Goal: Information Seeking & Learning: Learn about a topic

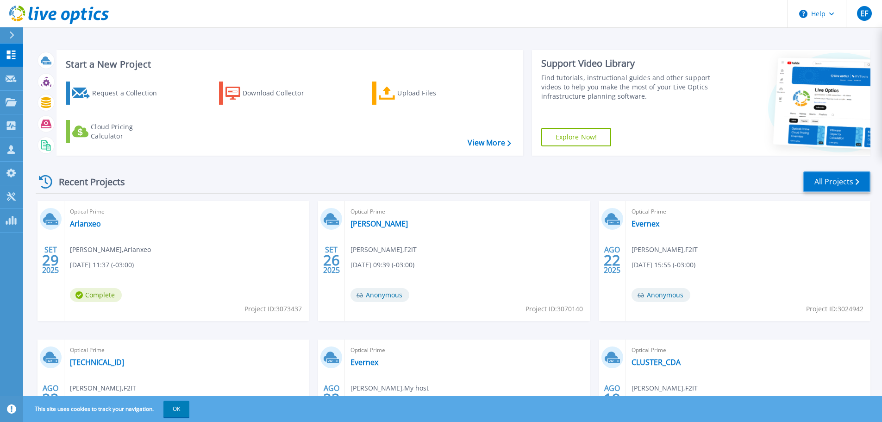
click at [836, 183] on link "All Projects" at bounding box center [837, 181] width 67 height 21
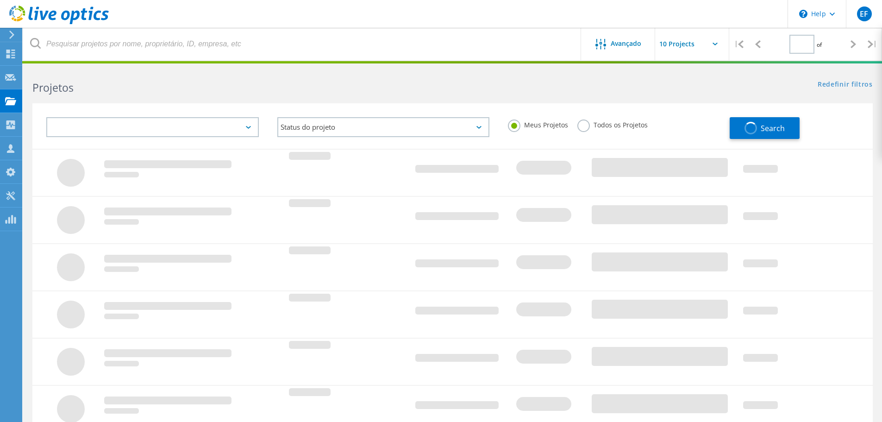
type input "1"
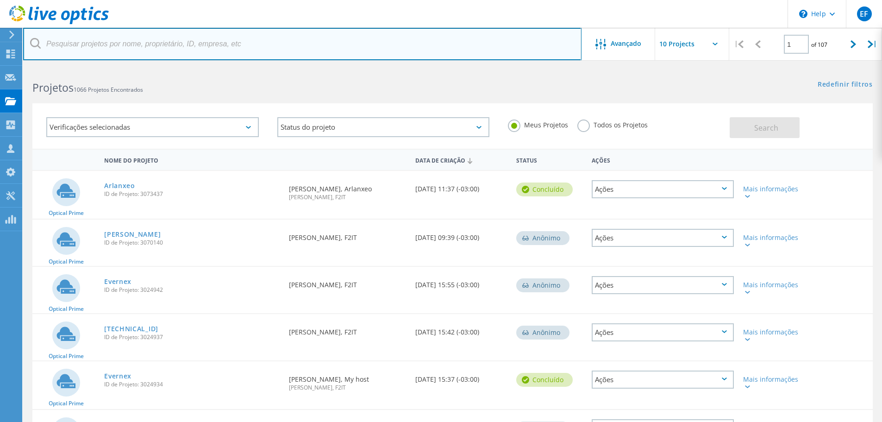
click at [151, 39] on input "text" at bounding box center [302, 44] width 559 height 32
type input "jardim"
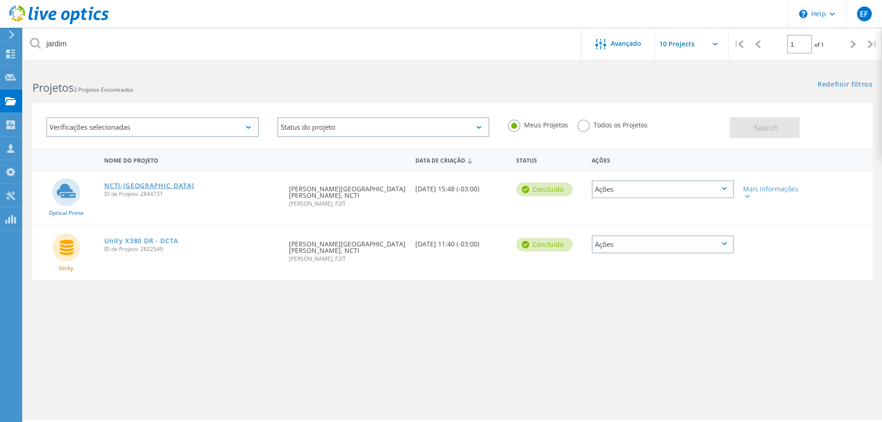
click at [121, 188] on link "NCTI-[GEOGRAPHIC_DATA]" at bounding box center [149, 186] width 90 height 6
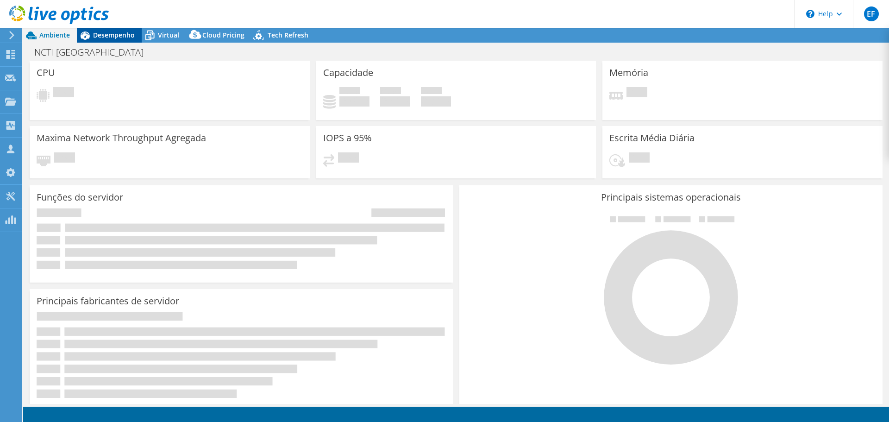
click at [128, 37] on span "Desempenho" at bounding box center [114, 35] width 42 height 9
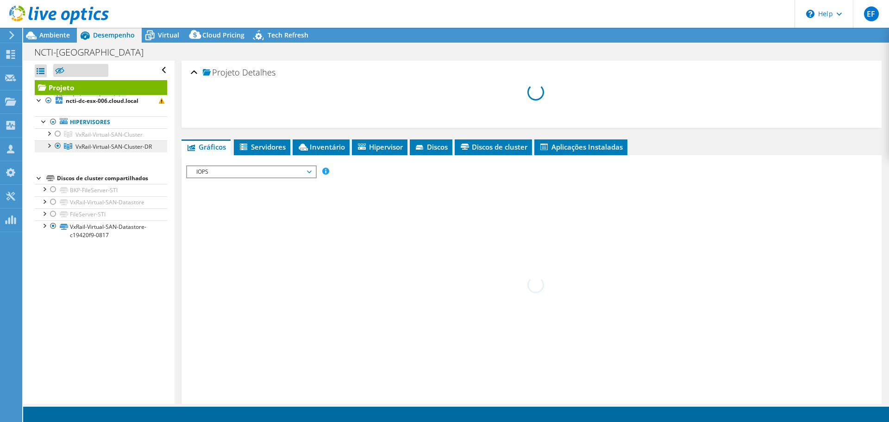
click at [58, 135] on div at bounding box center [57, 133] width 9 height 11
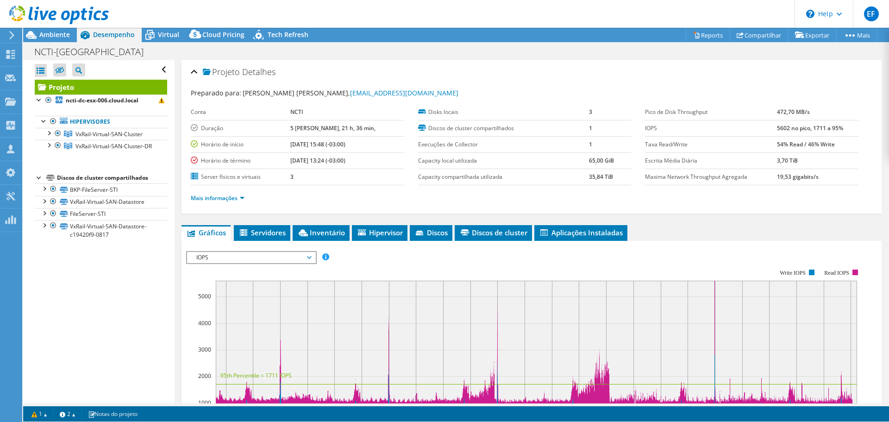
select select "USD"
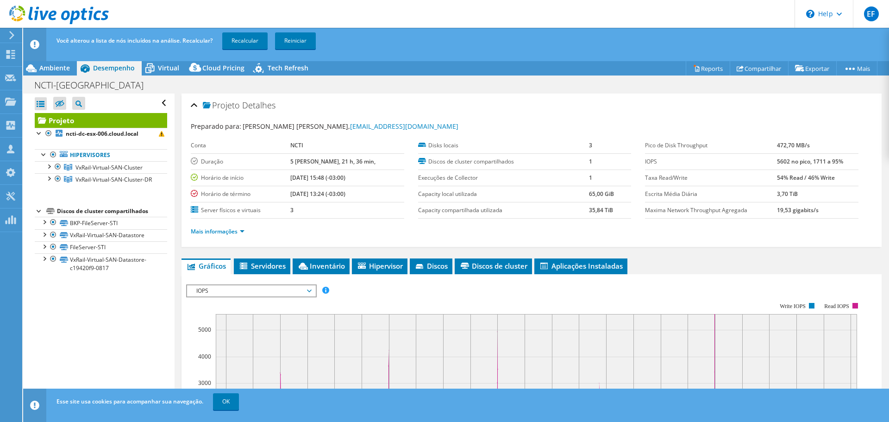
radio input "true"
radio input "false"
click at [254, 43] on link "Recalcular" at bounding box center [244, 40] width 45 height 17
click at [235, 404] on link "OK" at bounding box center [226, 401] width 26 height 17
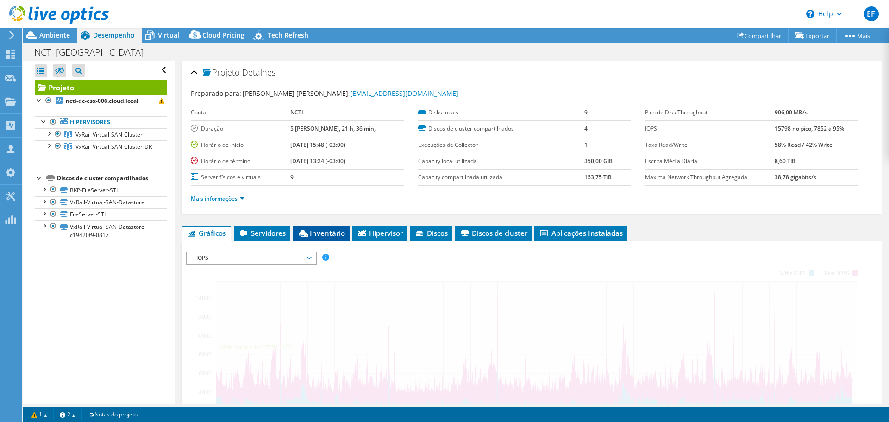
click at [333, 226] on li "Inventário" at bounding box center [321, 234] width 57 height 16
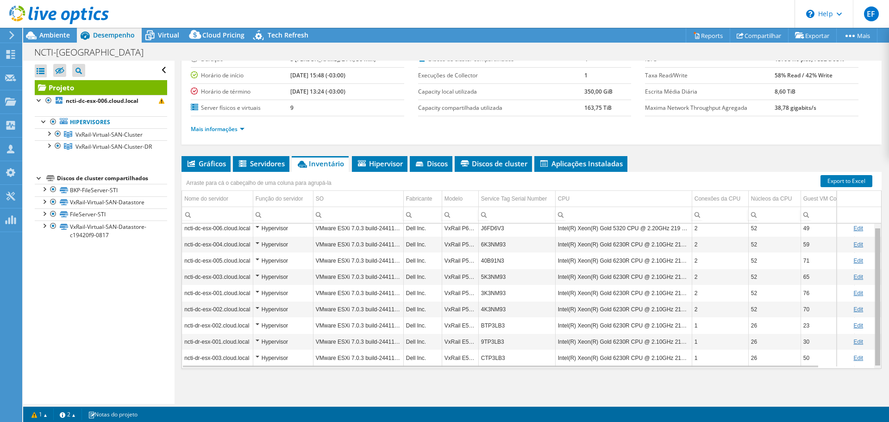
scroll to position [3, 0]
drag, startPoint x: 872, startPoint y: 261, endPoint x: 882, endPoint y: 285, distance: 25.4
click at [882, 285] on body "EF Membro da equipe [PERSON_NAME] [PERSON_NAME][EMAIL_ADDRESS][DOMAIN_NAME] F2I…" at bounding box center [444, 211] width 889 height 422
click at [471, 305] on tbody "ncti-dc-esx-006.cloud.local Hypervisor VMware ESXi 7.0.3 build-24411414 Dell In…" at bounding box center [558, 294] width 752 height 146
click at [496, 389] on div "Projeto Detalhes Preparado para: [PERSON_NAME][GEOGRAPHIC_DATA][PERSON_NAME], […" at bounding box center [532, 197] width 714 height 413
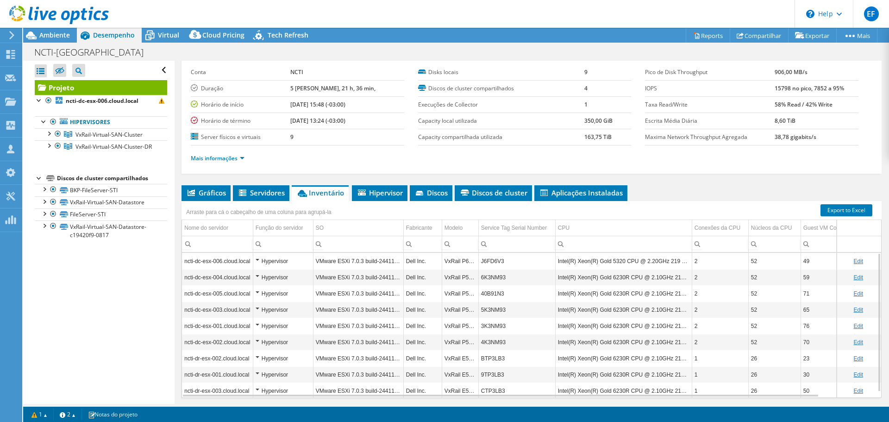
scroll to position [23, 0]
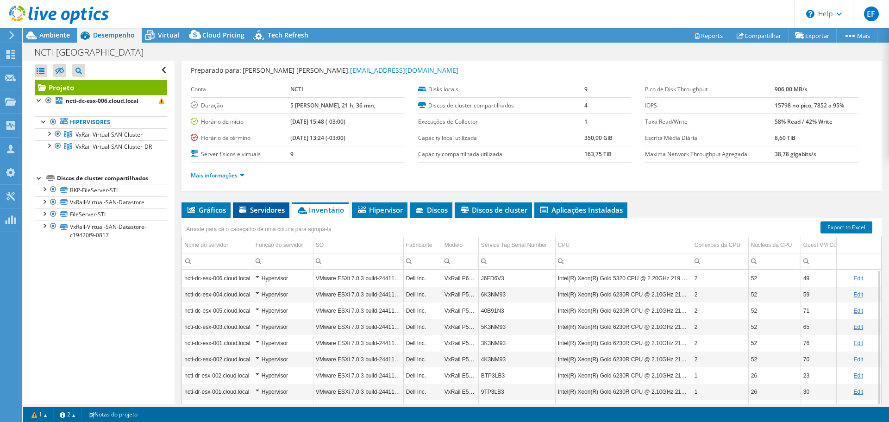
drag, startPoint x: 200, startPoint y: 209, endPoint x: 257, endPoint y: 212, distance: 57.0
click at [200, 209] on span "Gráficos" at bounding box center [206, 209] width 40 height 9
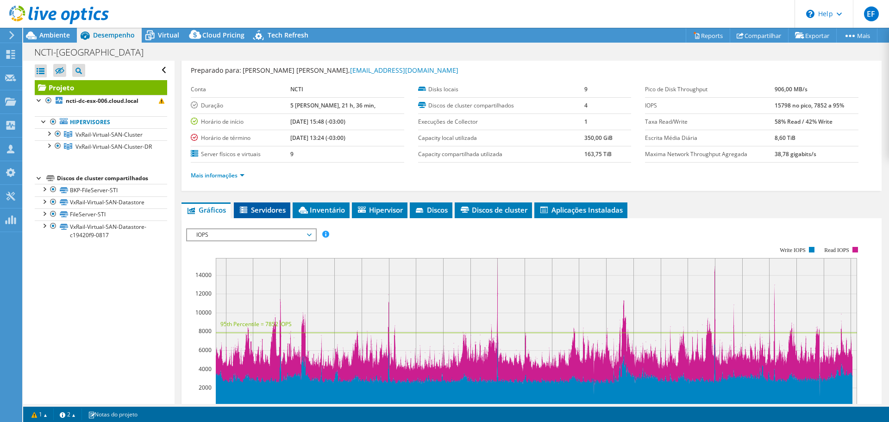
click at [272, 209] on span "Servidores" at bounding box center [262, 209] width 47 height 9
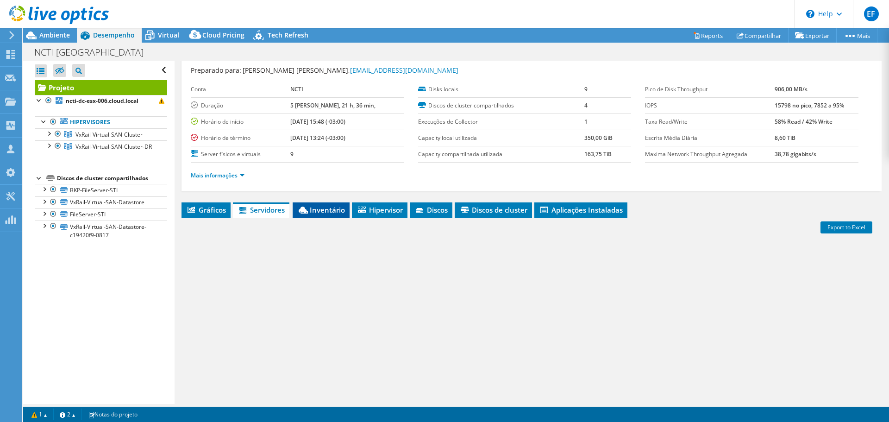
click at [338, 212] on span "Inventário" at bounding box center [321, 209] width 48 height 9
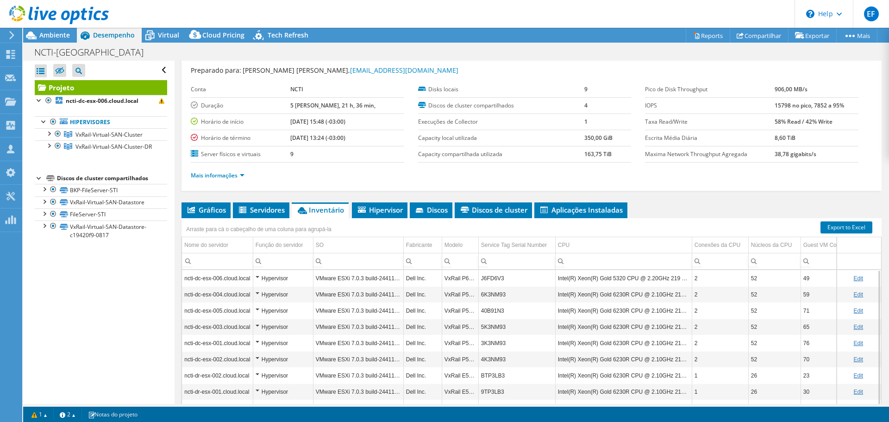
scroll to position [69, 0]
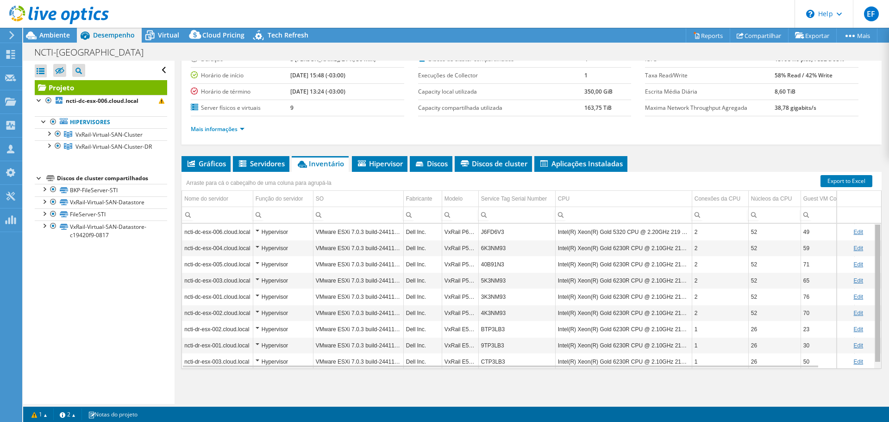
click at [876, 315] on div "Data grid" at bounding box center [878, 293] width 5 height 137
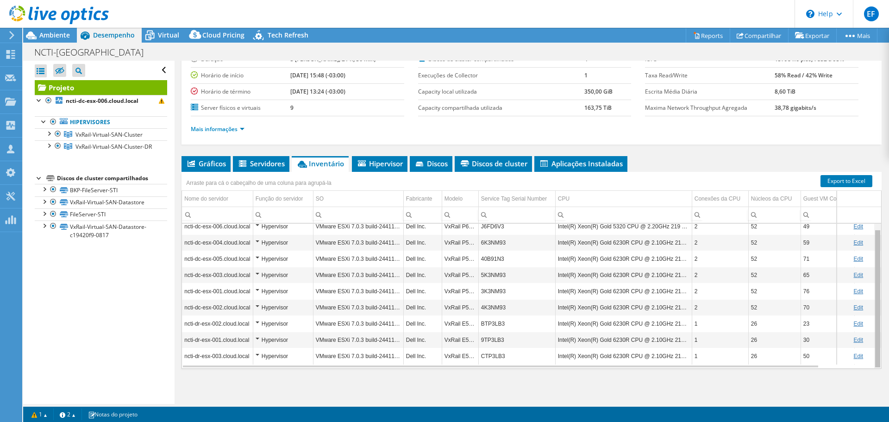
drag, startPoint x: 872, startPoint y: 315, endPoint x: 885, endPoint y: 338, distance: 27.0
click at [885, 338] on body "EF Membro da equipe [PERSON_NAME] [PERSON_NAME][EMAIL_ADDRESS][DOMAIN_NAME] F2I…" at bounding box center [444, 211] width 889 height 422
click at [40, 37] on span "Ambiente" at bounding box center [54, 35] width 31 height 9
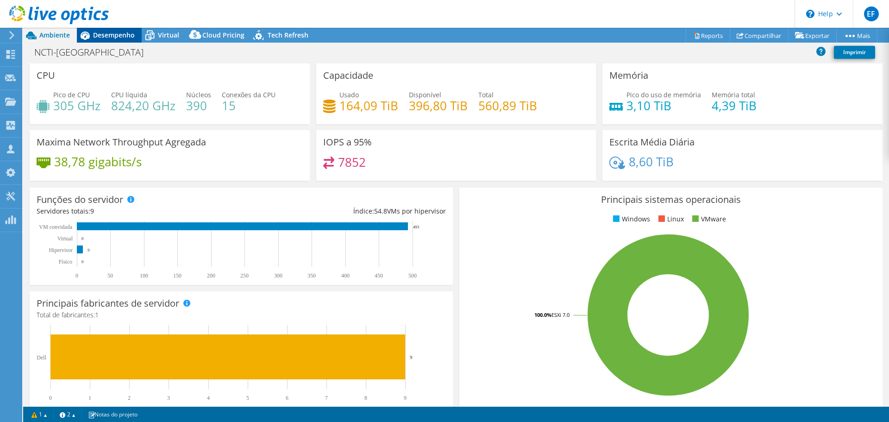
click at [115, 32] on span "Desempenho" at bounding box center [114, 35] width 42 height 9
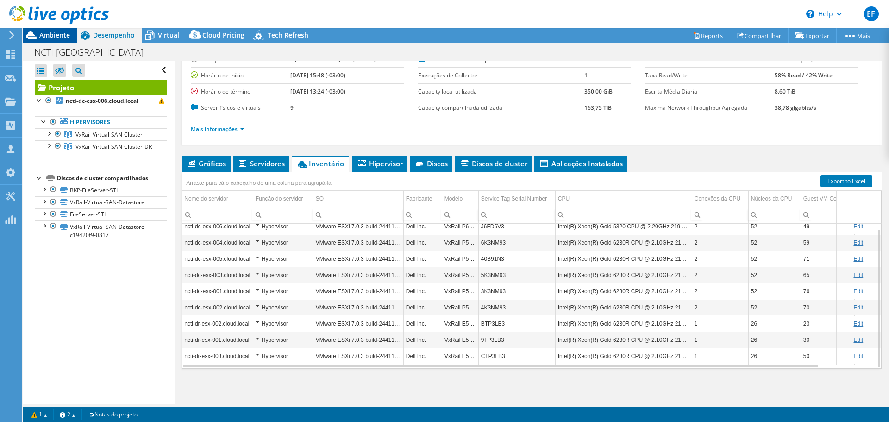
click at [68, 40] on div "Ambiente" at bounding box center [50, 35] width 54 height 15
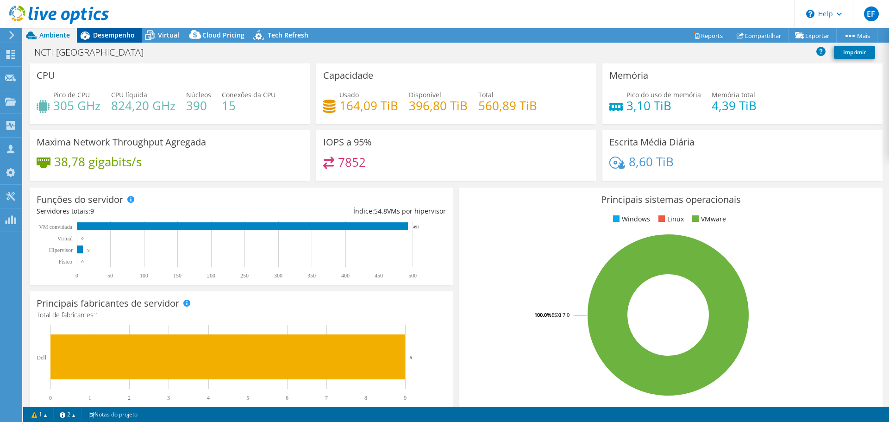
click at [124, 31] on span "Desempenho" at bounding box center [114, 35] width 42 height 9
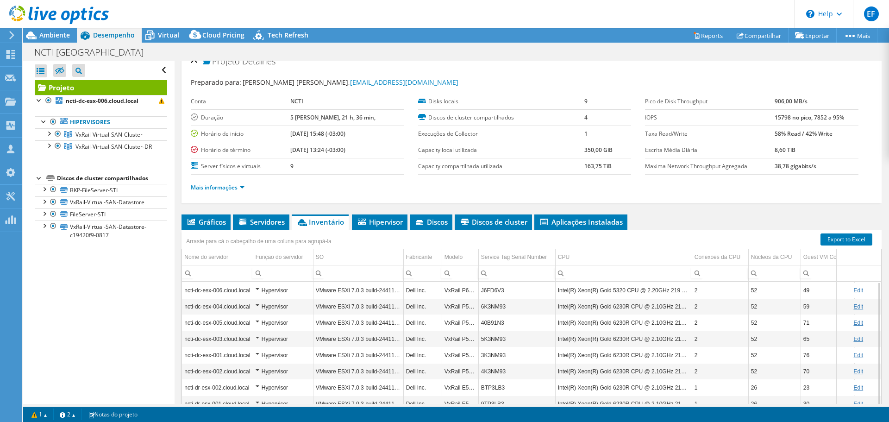
scroll to position [0, 0]
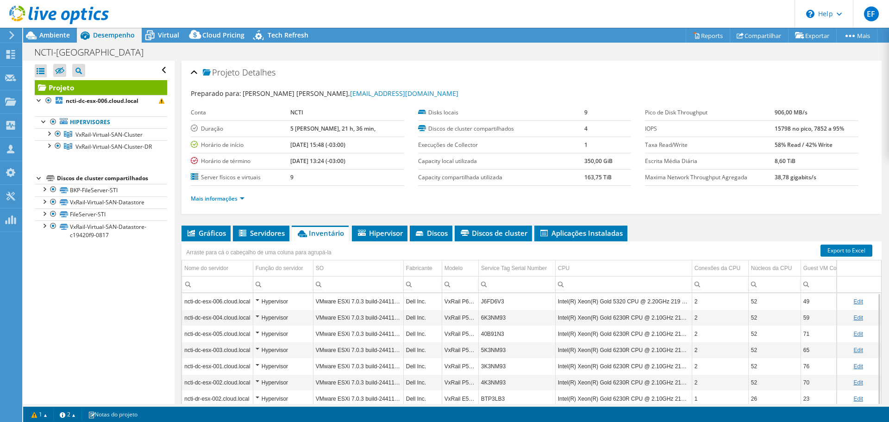
drag, startPoint x: 202, startPoint y: 147, endPoint x: 378, endPoint y: 168, distance: 178.2
click at [378, 150] on tr "Horário de início [DATE] 15:48 (-03:00)" at bounding box center [298, 145] width 214 height 16
drag, startPoint x: 378, startPoint y: 164, endPoint x: 202, endPoint y: 159, distance: 177.0
click at [202, 159] on tr "Horário de término [DATE] 13:24 (-03:00)" at bounding box center [298, 161] width 214 height 16
drag, startPoint x: 198, startPoint y: 144, endPoint x: 387, endPoint y: 153, distance: 189.2
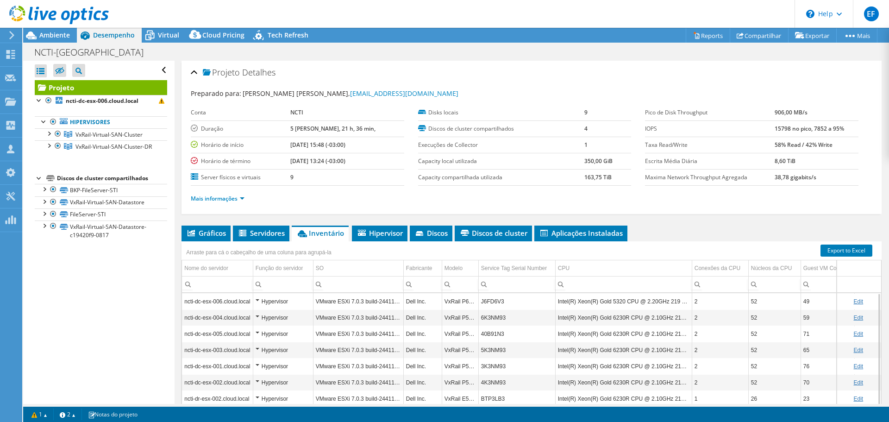
click at [387, 153] on tbody "Conta NCTI Duração 5 [PERSON_NAME], 21 h, 36 min, Horário de início [DATE] 15:4…" at bounding box center [298, 145] width 214 height 81
click at [384, 150] on td "[DATE] 15:48 (-03:00)" at bounding box center [347, 145] width 114 height 16
drag, startPoint x: 298, startPoint y: 162, endPoint x: 374, endPoint y: 163, distance: 75.5
click at [374, 163] on tr "Horário de término [DATE] 13:24 (-03:00)" at bounding box center [298, 161] width 214 height 16
drag, startPoint x: 372, startPoint y: 144, endPoint x: 298, endPoint y: 150, distance: 74.4
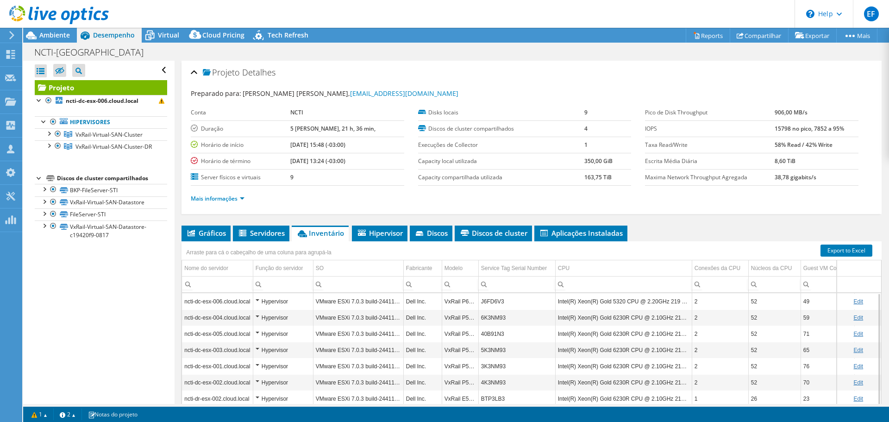
click at [298, 150] on tr "Horário de início [DATE] 15:48 (-03:00)" at bounding box center [298, 145] width 214 height 16
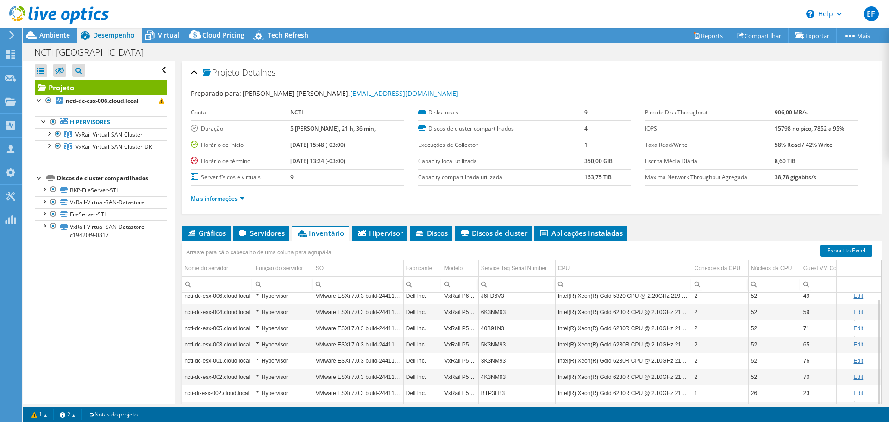
click at [290, 161] on label "Horário de término" at bounding box center [241, 161] width 100 height 9
drag, startPoint x: 303, startPoint y: 160, endPoint x: 370, endPoint y: 160, distance: 67.2
click at [346, 159] on b "[DATE] 13:24 (-03:00)" at bounding box center [317, 161] width 55 height 8
click at [378, 161] on td "[DATE] 13:24 (-03:00)" at bounding box center [347, 161] width 114 height 16
drag, startPoint x: 375, startPoint y: 160, endPoint x: 295, endPoint y: 162, distance: 79.7
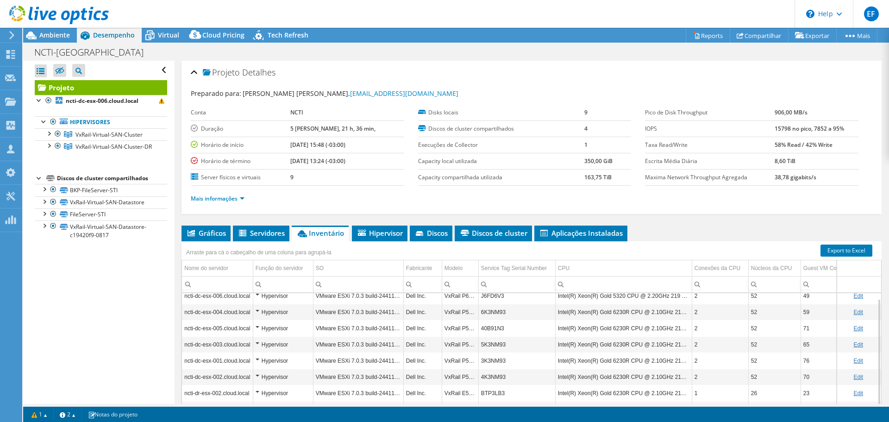
click at [295, 162] on tr "Horário de término [DATE] 13:24 (-03:00)" at bounding box center [298, 161] width 214 height 16
click at [301, 143] on b "[DATE] 15:48 (-03:00)" at bounding box center [317, 145] width 55 height 8
drag, startPoint x: 301, startPoint y: 143, endPoint x: 372, endPoint y: 142, distance: 70.9
click at [372, 142] on td "[DATE] 15:48 (-03:00)" at bounding box center [347, 145] width 114 height 16
click at [341, 156] on td "[DATE] 13:24 (-03:00)" at bounding box center [347, 161] width 114 height 16
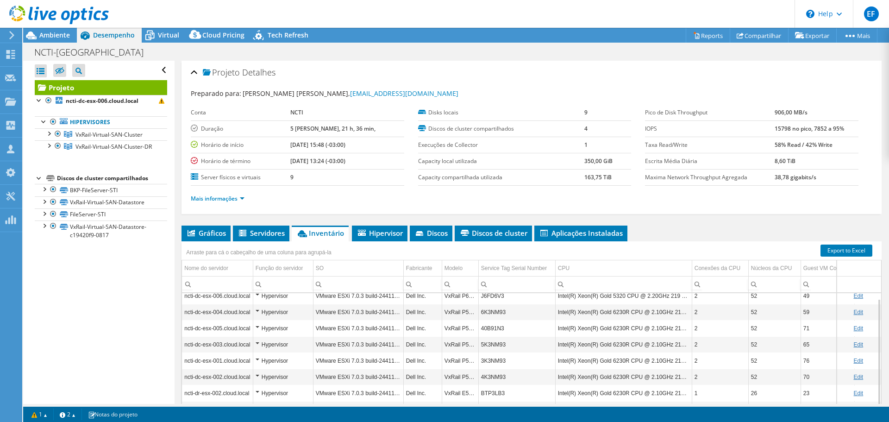
click at [671, 19] on header "EF Membro da equipe [PERSON_NAME] [PERSON_NAME][EMAIL_ADDRESS][DOMAIN_NAME] F2I…" at bounding box center [444, 14] width 889 height 28
